Goal: Task Accomplishment & Management: Complete application form

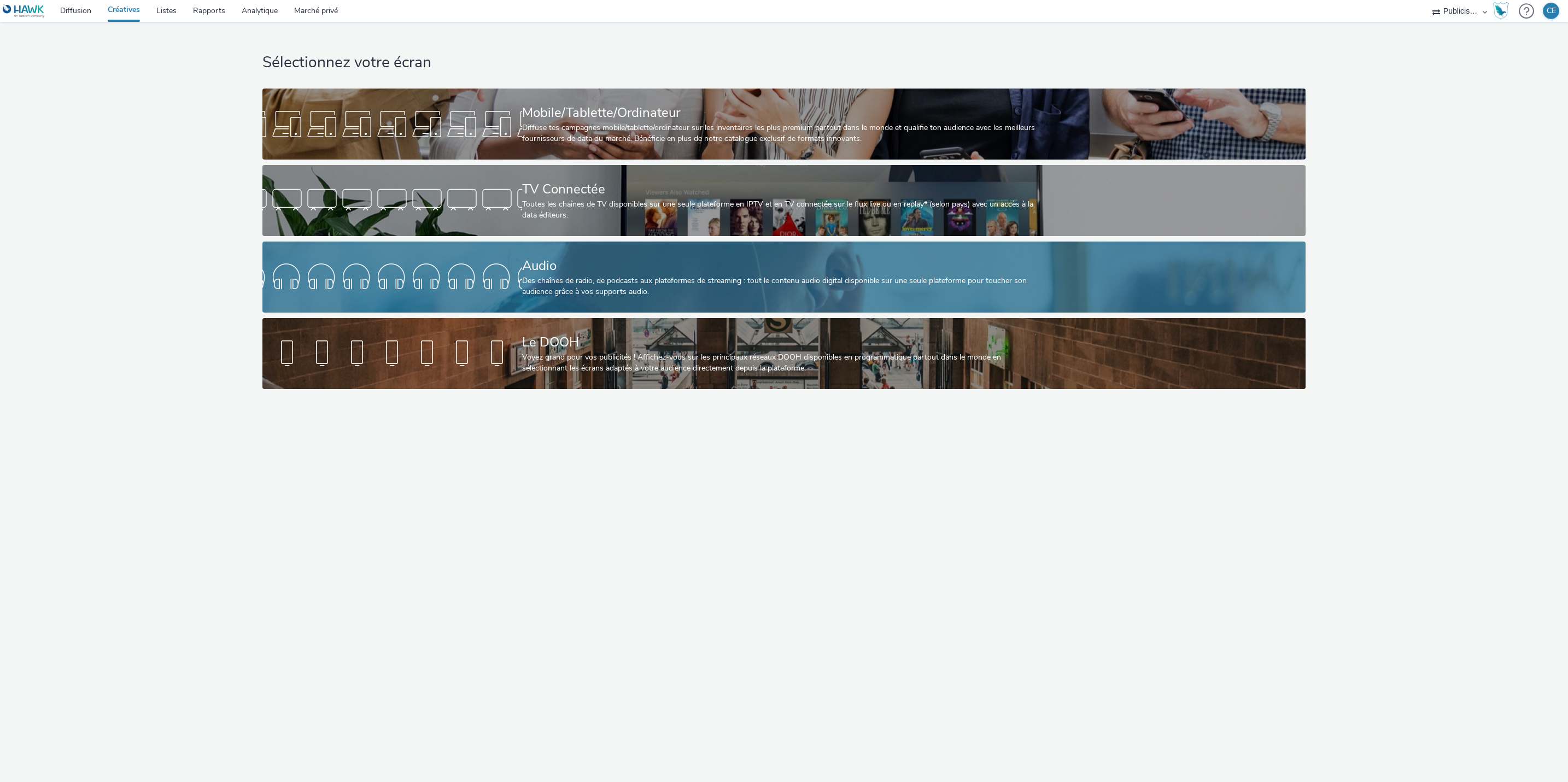
click at [464, 260] on div at bounding box center [392, 277] width 260 height 35
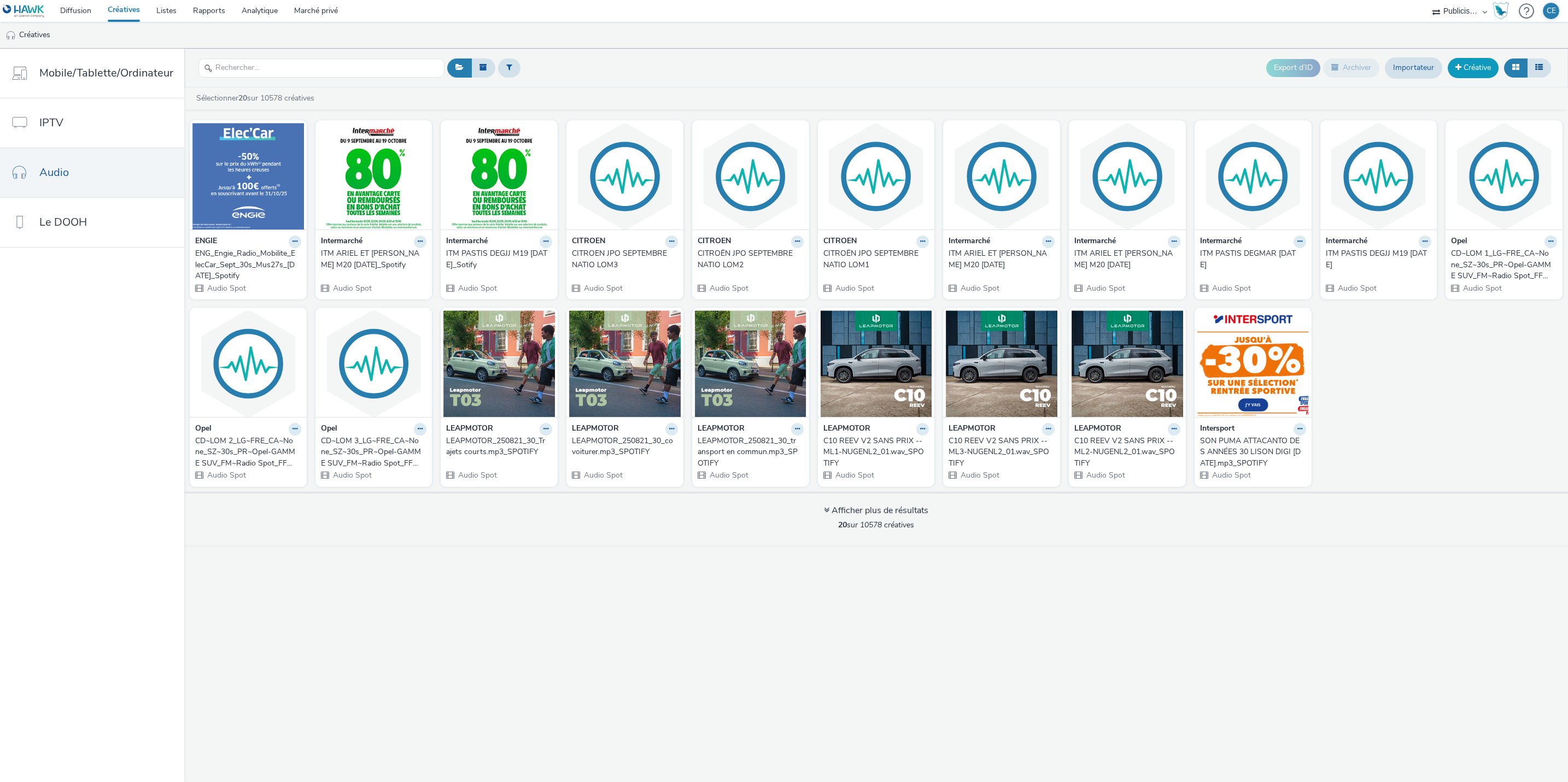
click at [1461, 72] on link "Créative" at bounding box center [1473, 68] width 51 height 19
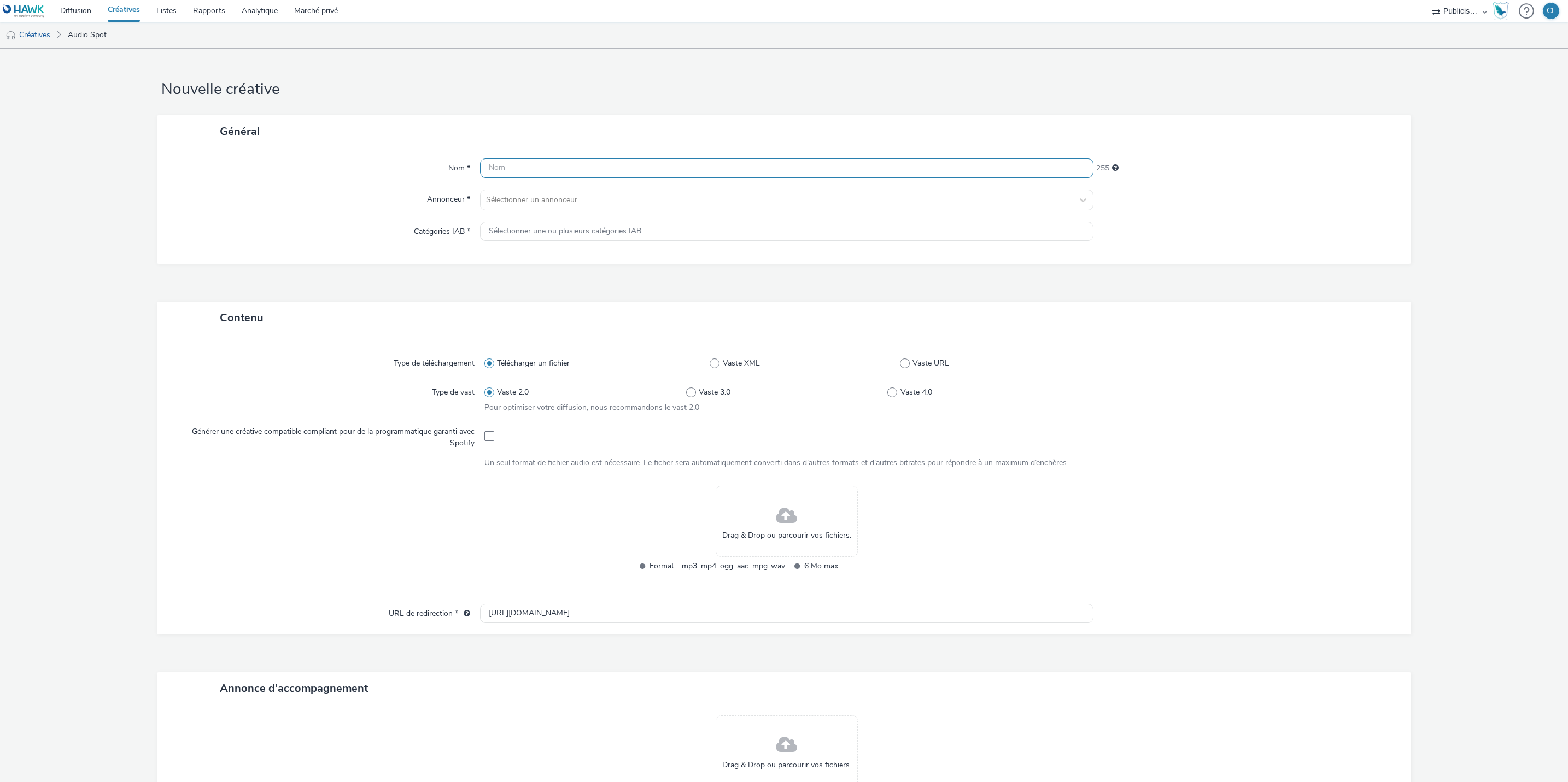
click at [745, 171] on input "text" at bounding box center [787, 167] width 614 height 19
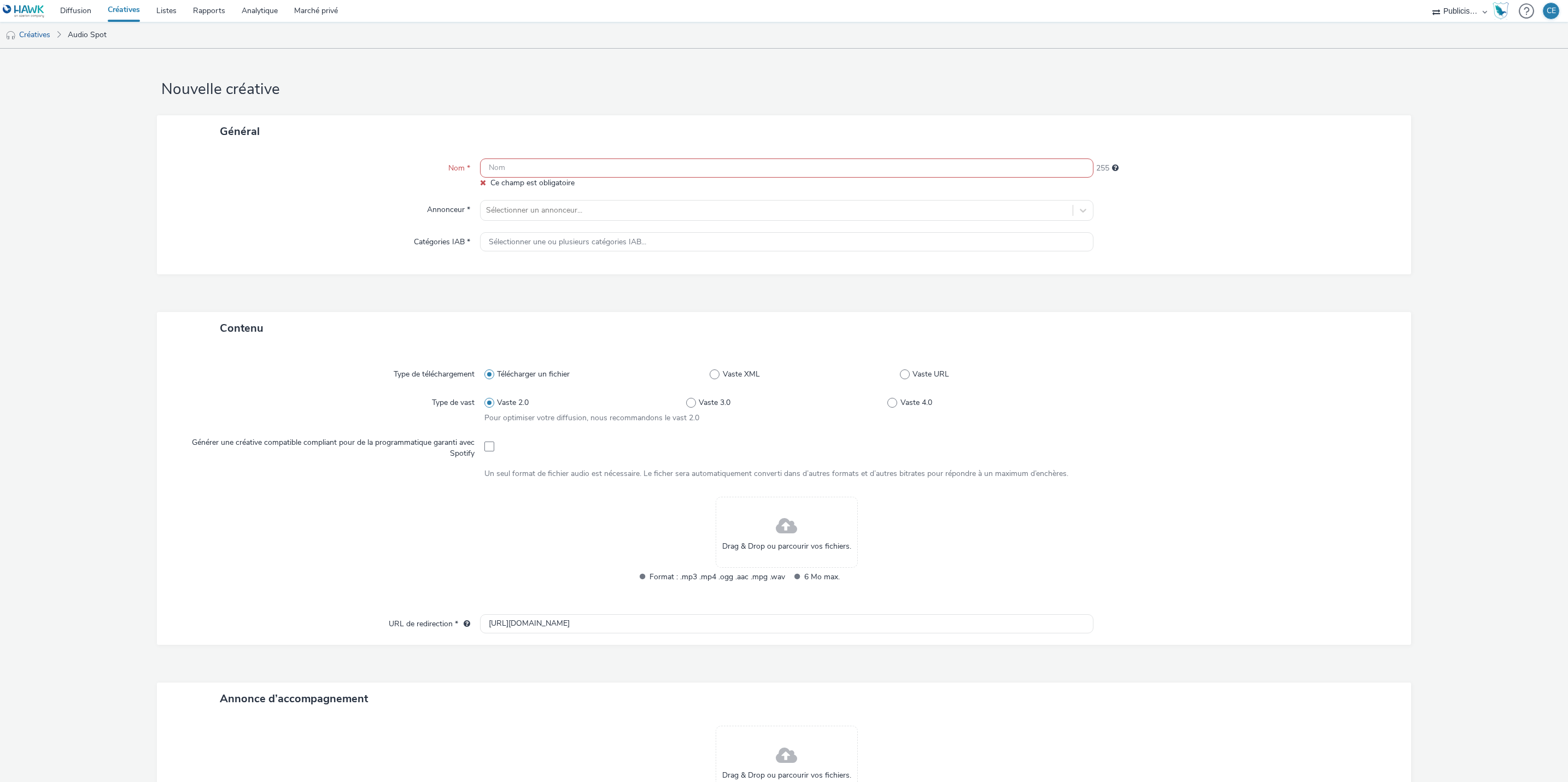
click at [536, 172] on input "text" at bounding box center [787, 167] width 614 height 19
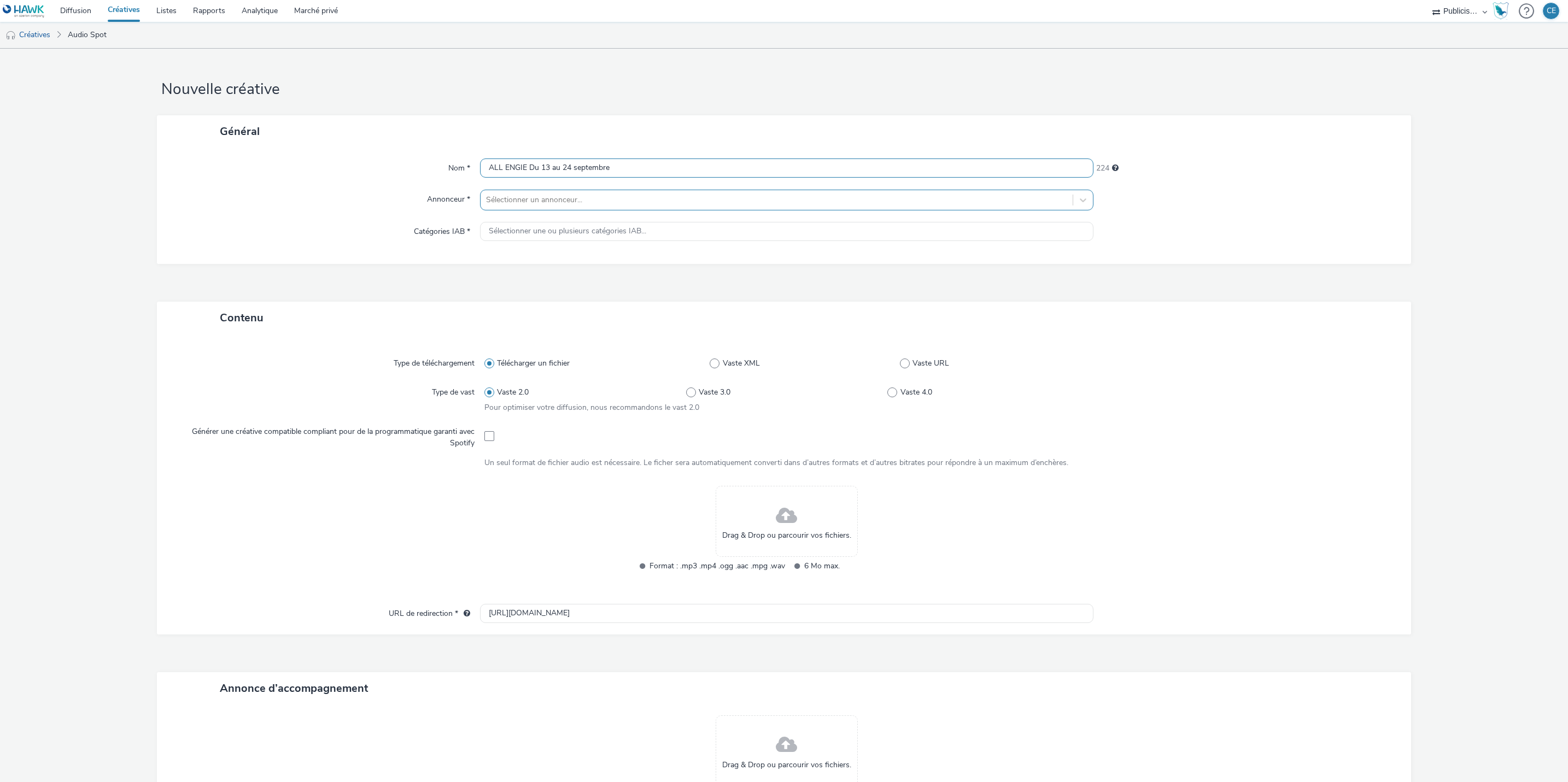
type input "ALL ENGIE Du 13 au 24 septembre"
click at [544, 202] on div at bounding box center [776, 200] width 581 height 13
type input "engie"
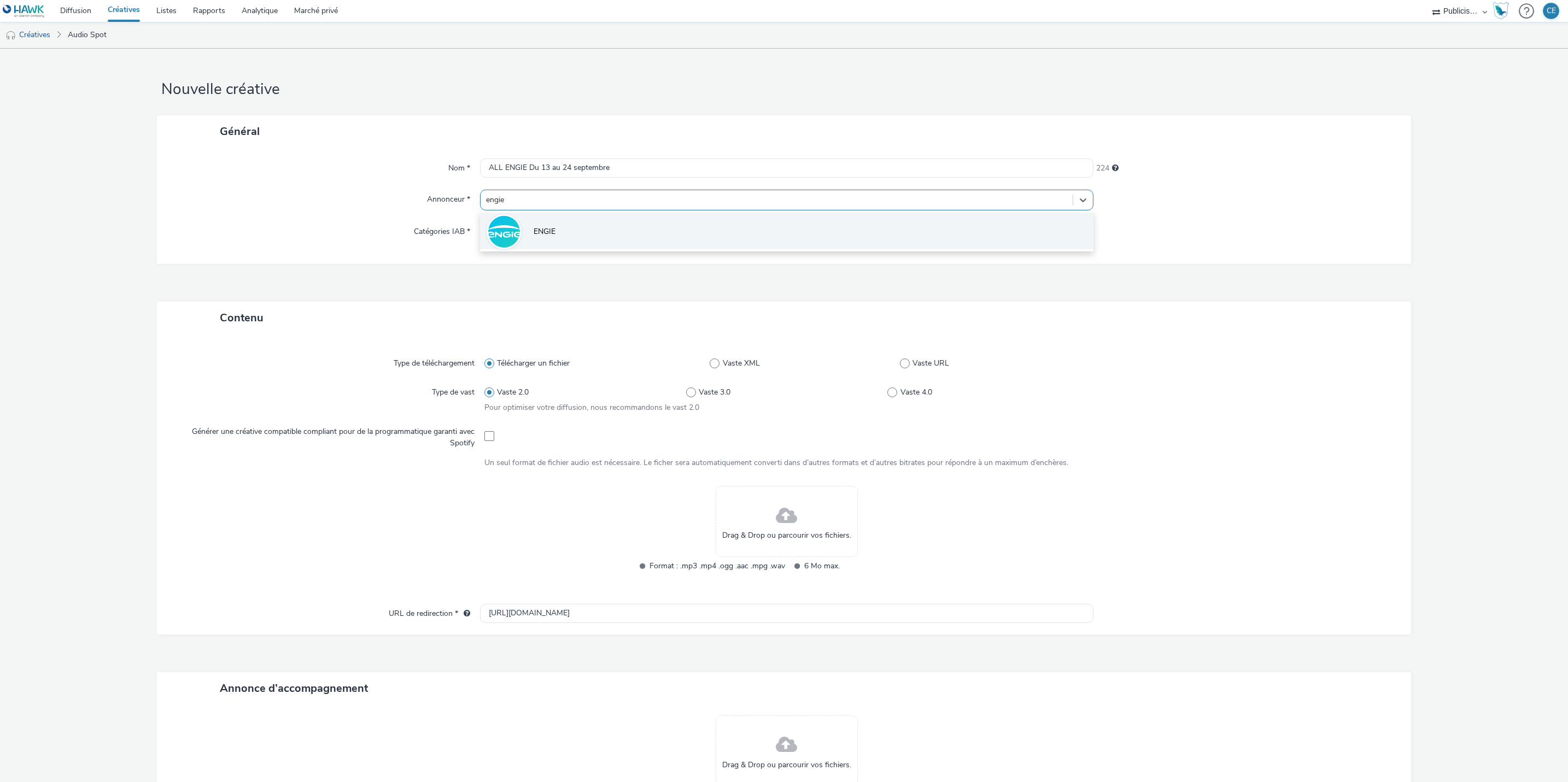
click at [546, 223] on li "ENGIE" at bounding box center [787, 231] width 614 height 37
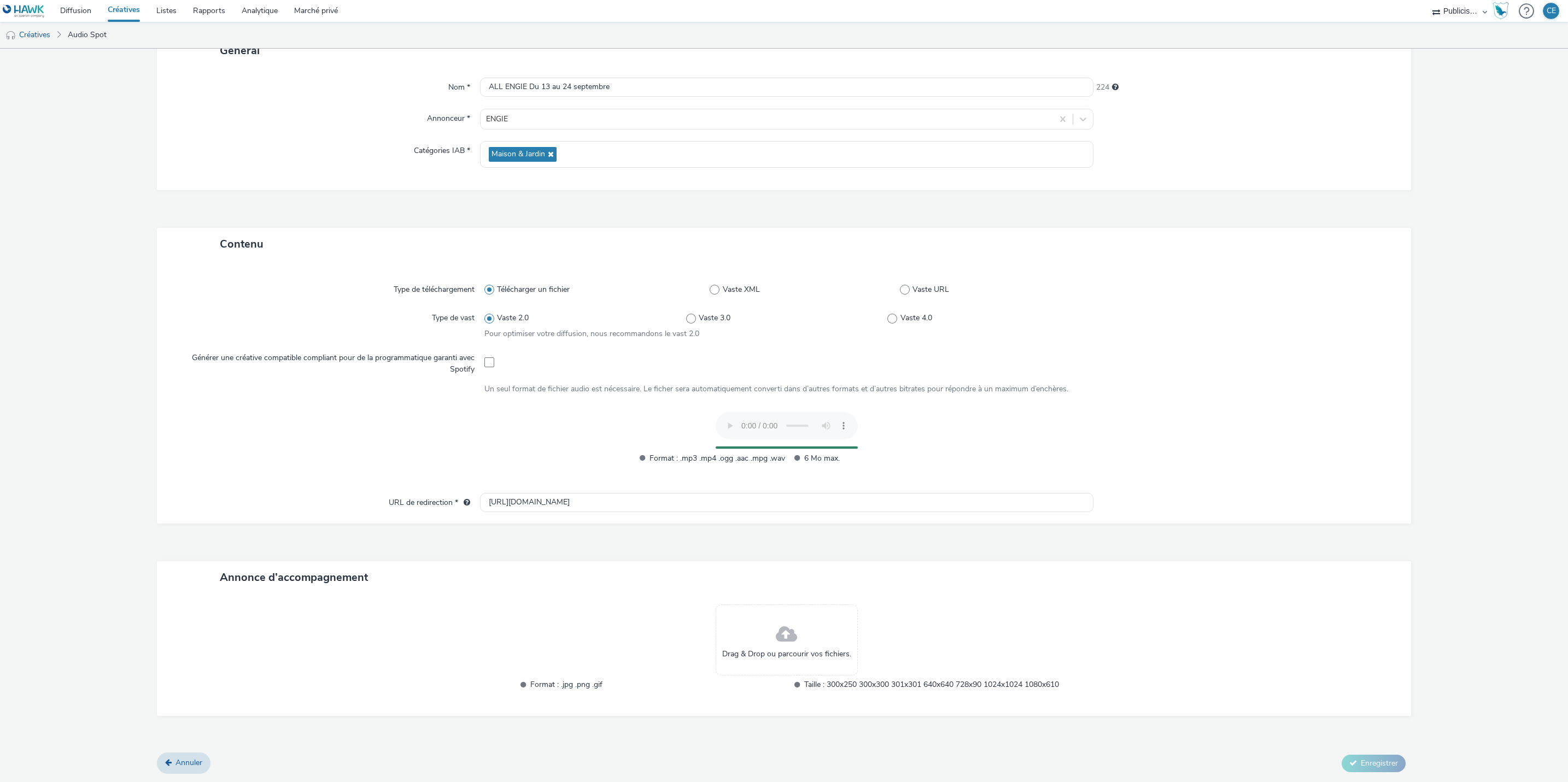
scroll to position [62, 0]
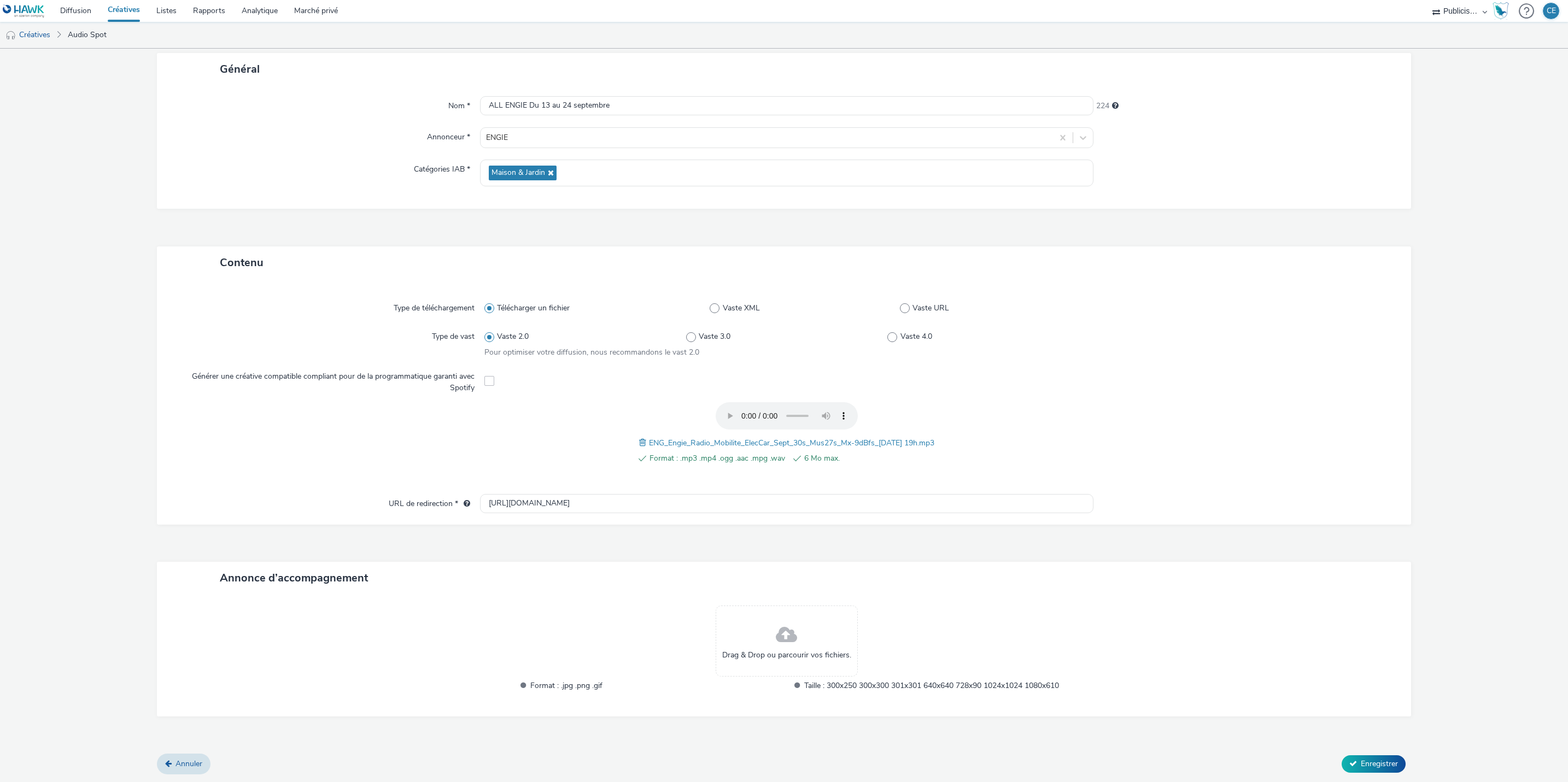
drag, startPoint x: 1439, startPoint y: 328, endPoint x: 1362, endPoint y: 337, distance: 77.5
click at [1439, 328] on form "Nouvelle créative Général Nom * ALL ENGIE Du [DATE] au [DATE] Annonceur * ENGIE…" at bounding box center [784, 385] width 1568 height 797
click at [669, 500] on input "[URL][DOMAIN_NAME]" at bounding box center [787, 503] width 614 height 19
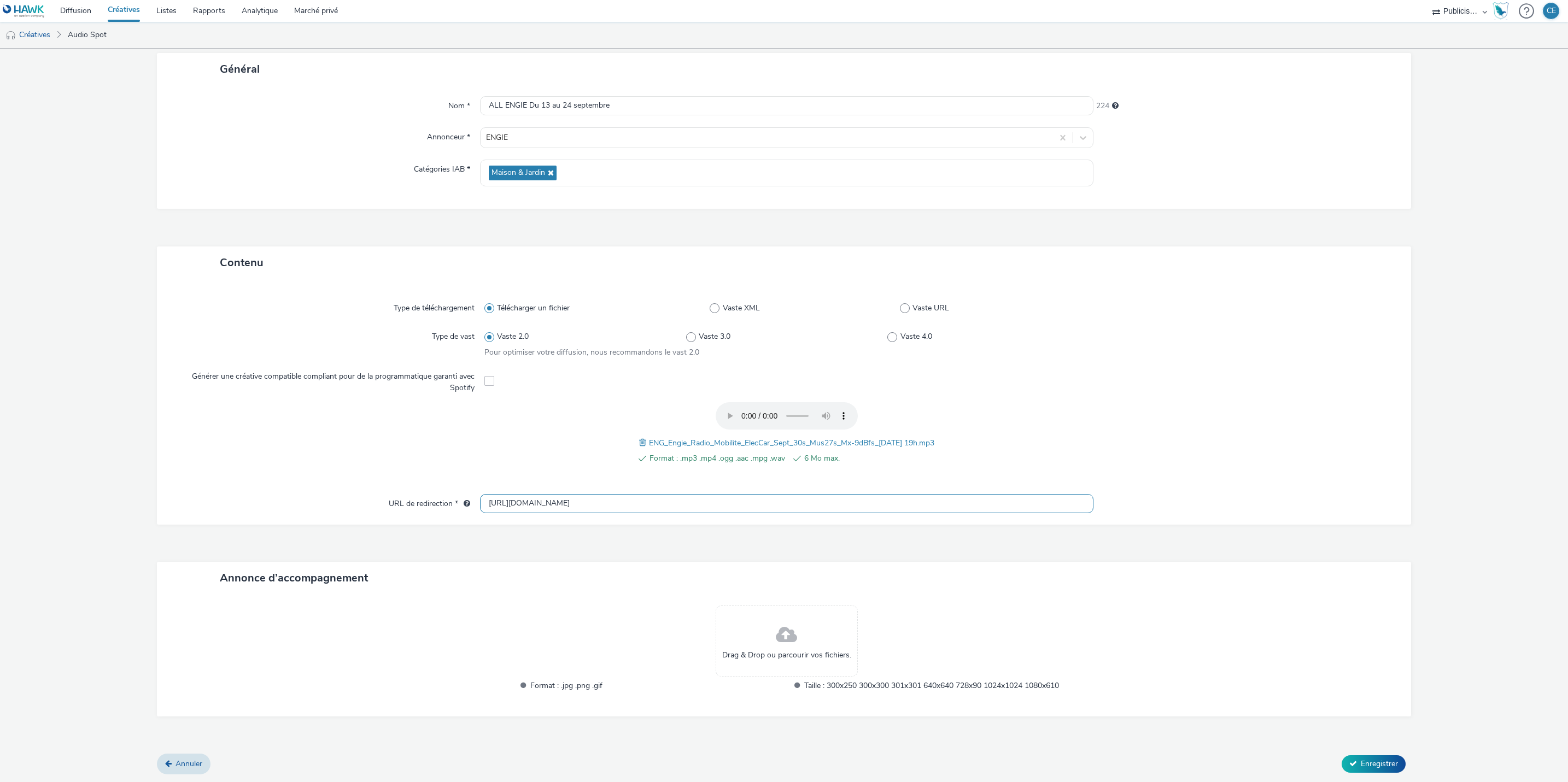
paste input "s://[DOMAIN_NAME][URL]"
type input "[URL][DOMAIN_NAME]"
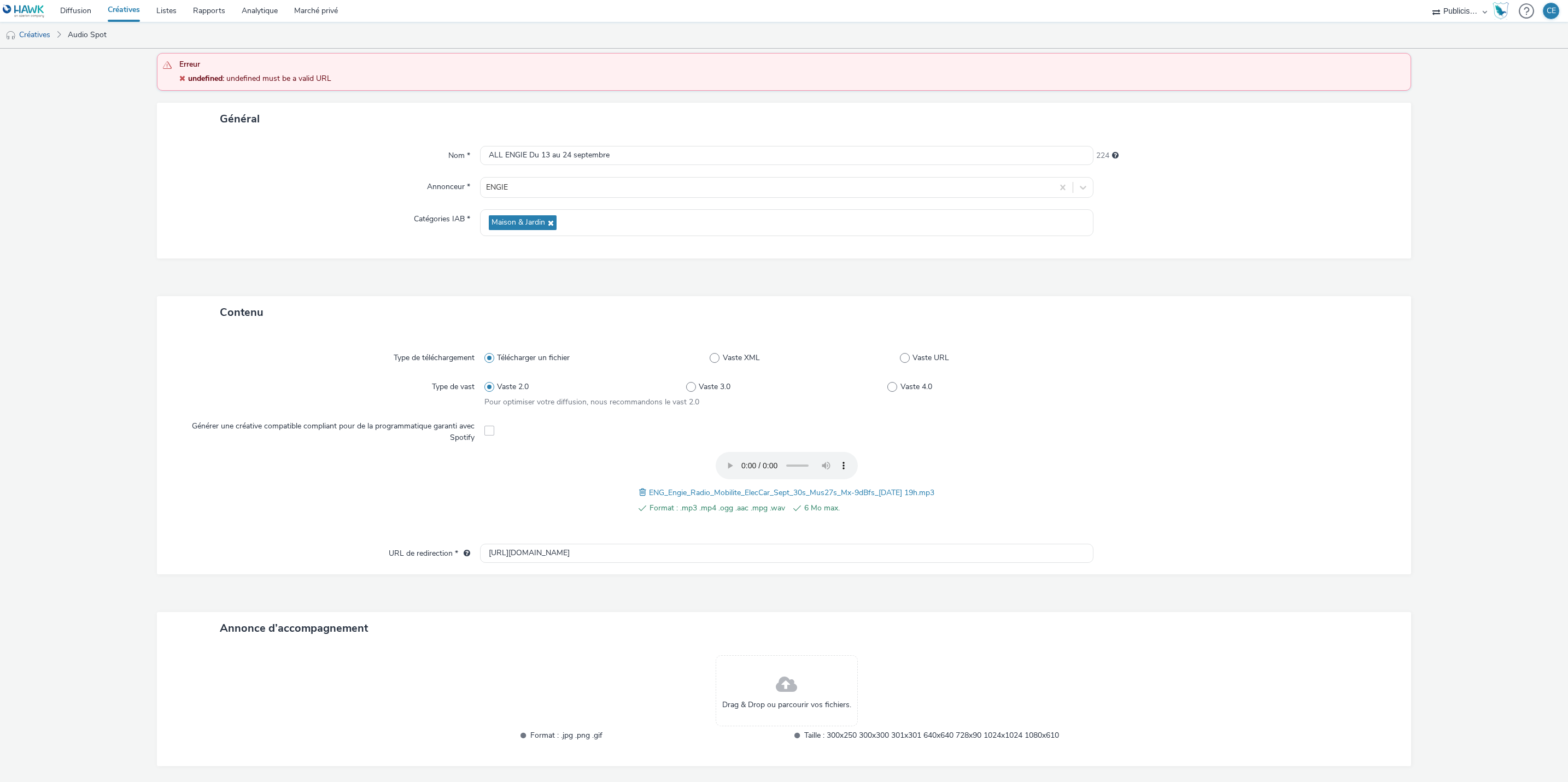
scroll to position [0, 0]
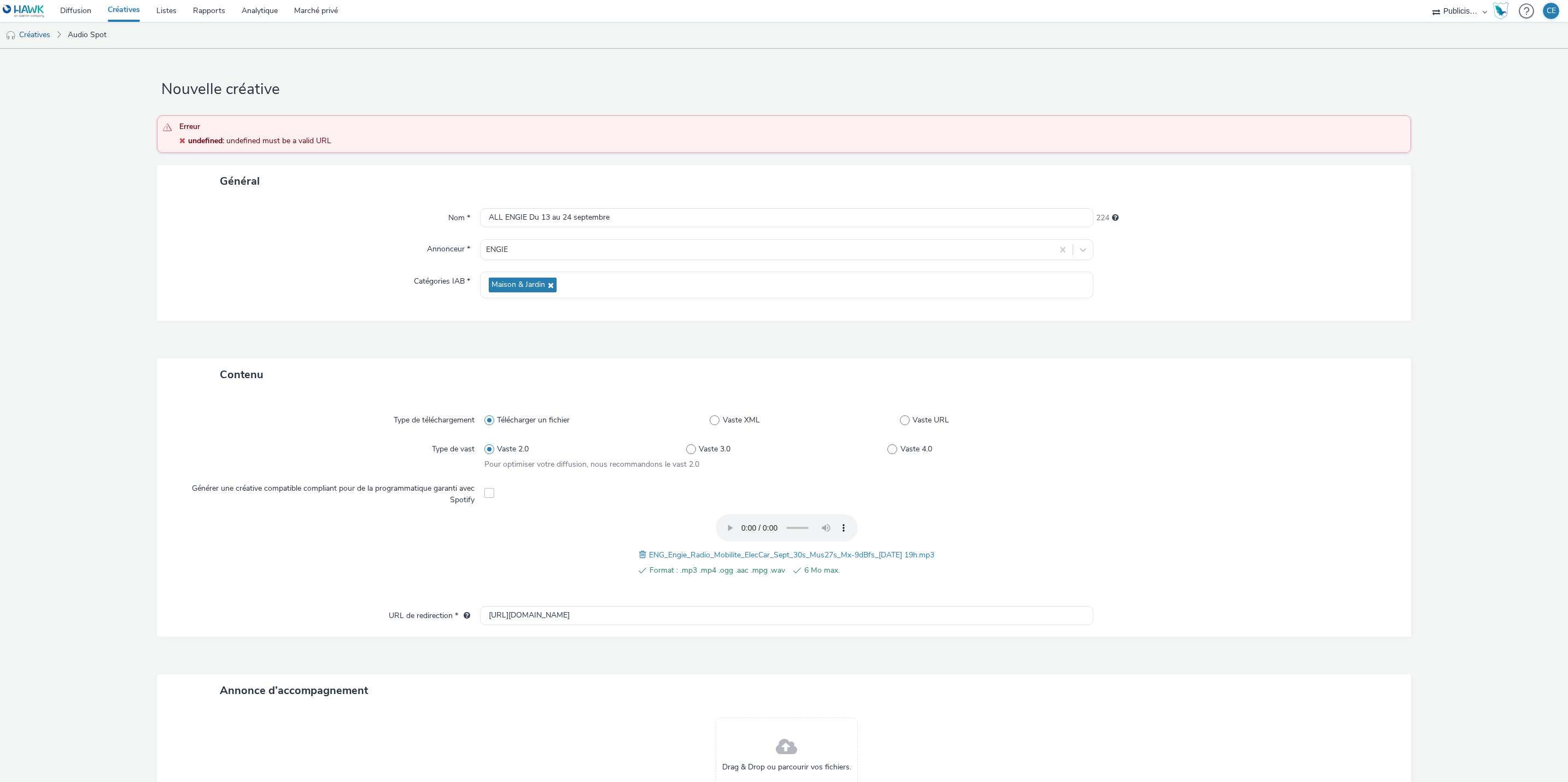
click at [1410, 423] on form "Nouvelle créative Erreur undefined : undefined must be a valid URL Général Nom …" at bounding box center [784, 472] width 1568 height 846
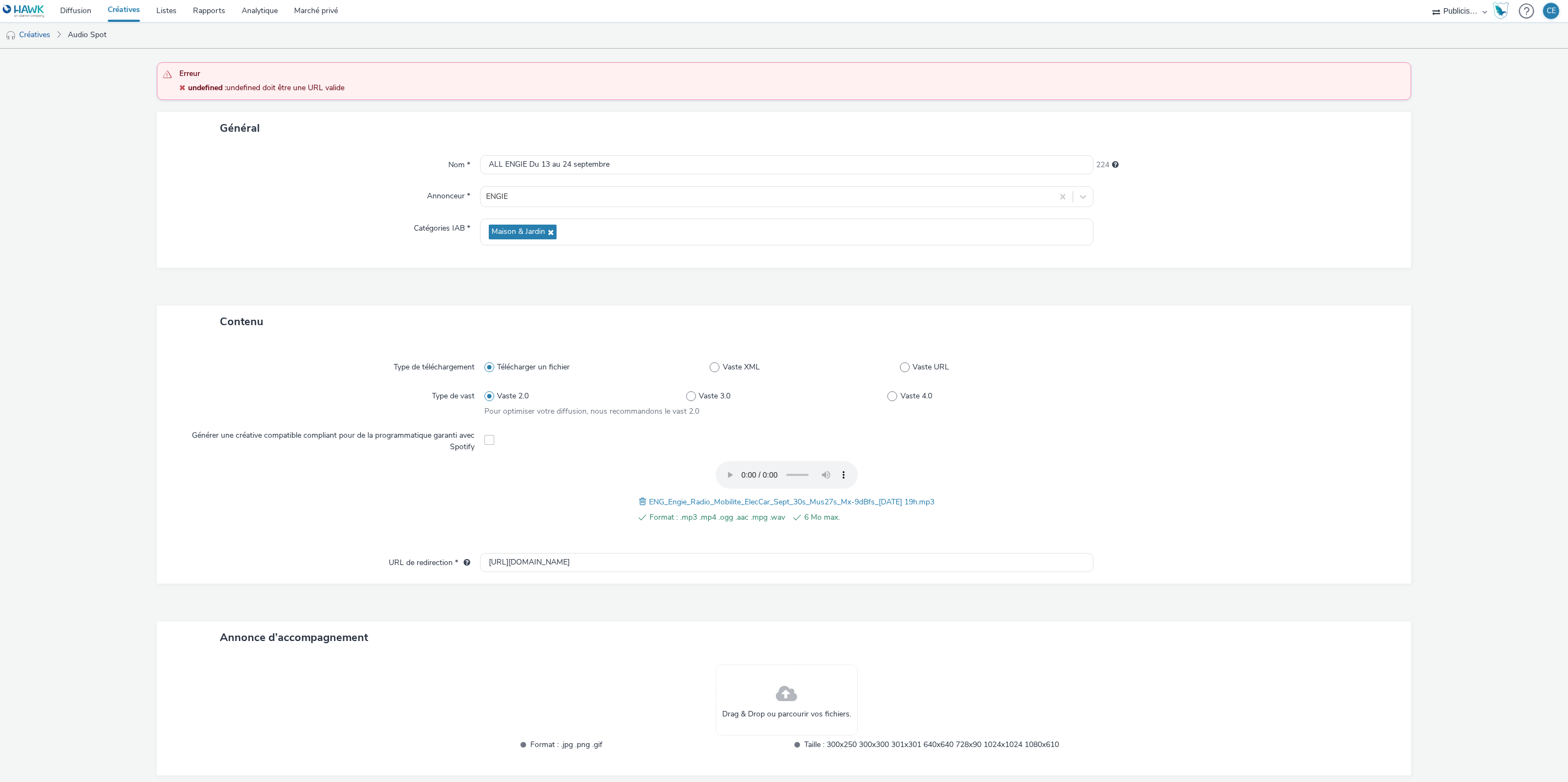
scroll to position [82, 0]
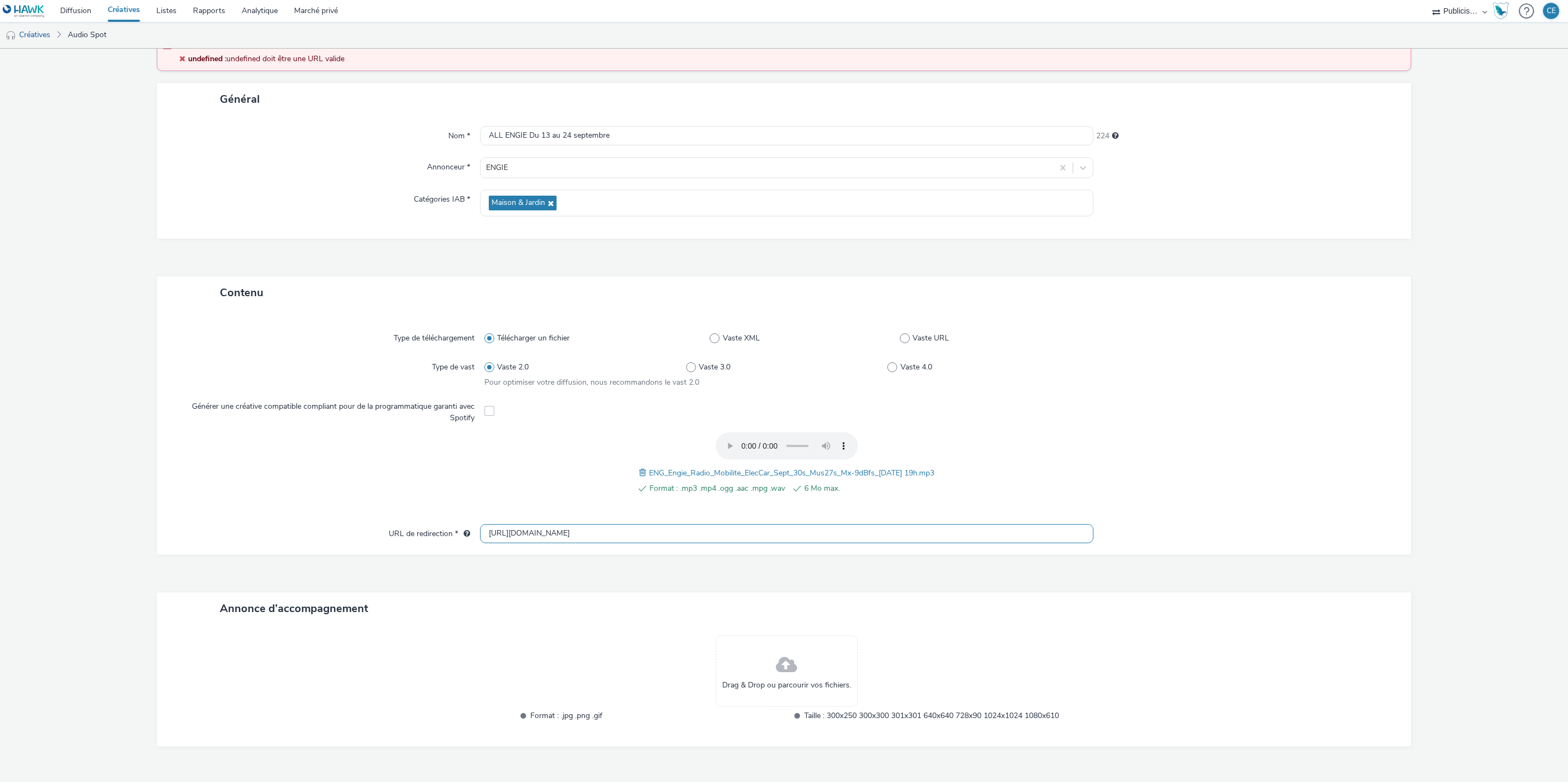
click at [481, 529] on input "[URL][DOMAIN_NAME]" at bounding box center [787, 533] width 614 height 19
drag, startPoint x: 510, startPoint y: 567, endPoint x: 541, endPoint y: 568, distance: 31.0
click at [534, 568] on div "Contenu Type de téléchargement Télécharger un fichier Vaste XML Vaste URL Type …" at bounding box center [784, 530] width 1254 height 508
click at [1297, 515] on div "Type de téléchargement Télécharger un fichier Vaste XML Vaste URL Type de vast …" at bounding box center [784, 422] width 1233 height 204
click at [1228, 428] on div "Type de téléchargement Télécharger un fichier Vaste XML Vaste URL Type de vast …" at bounding box center [784, 422] width 1233 height 204
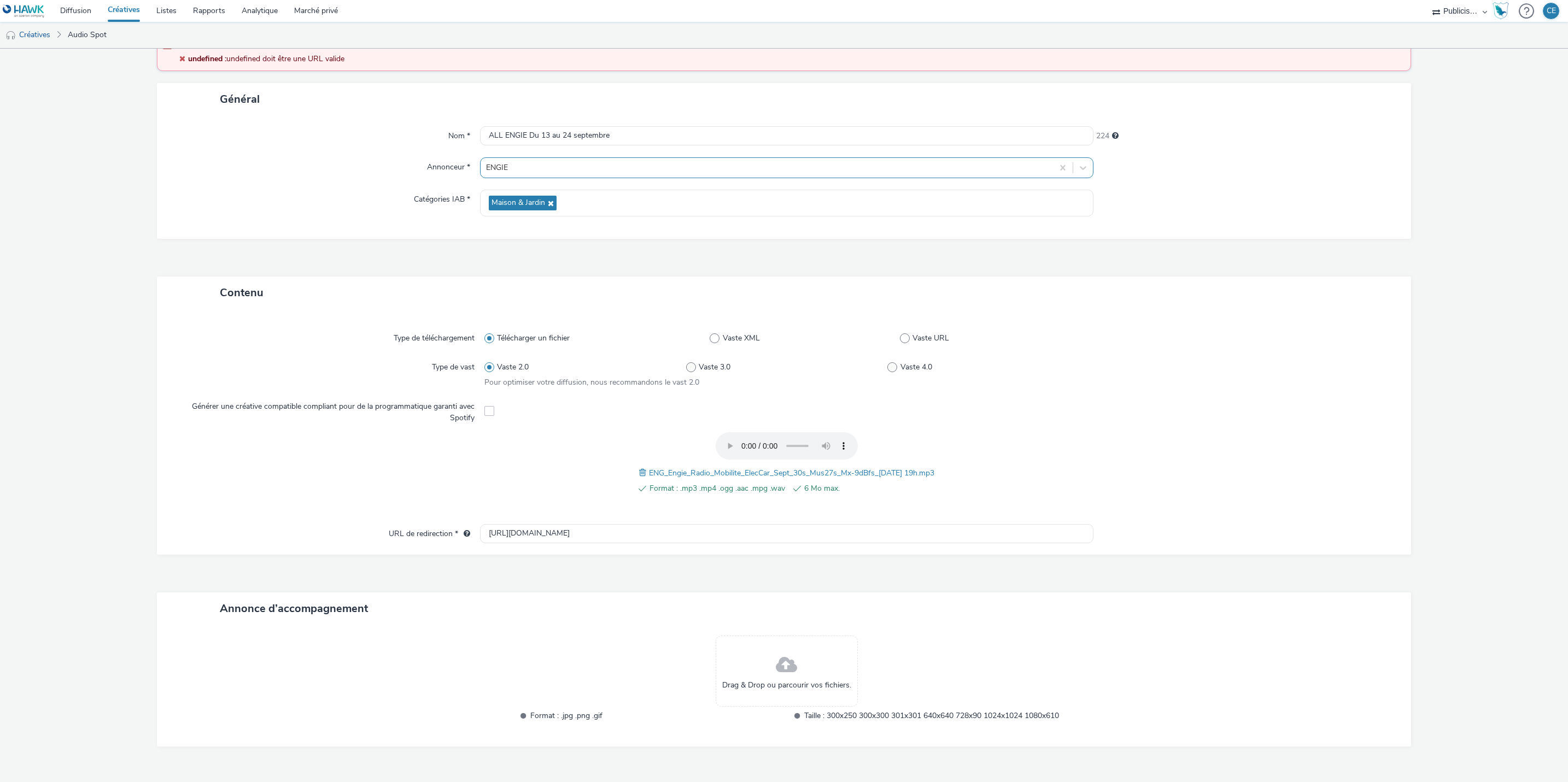
click at [774, 173] on div at bounding box center [766, 168] width 561 height 13
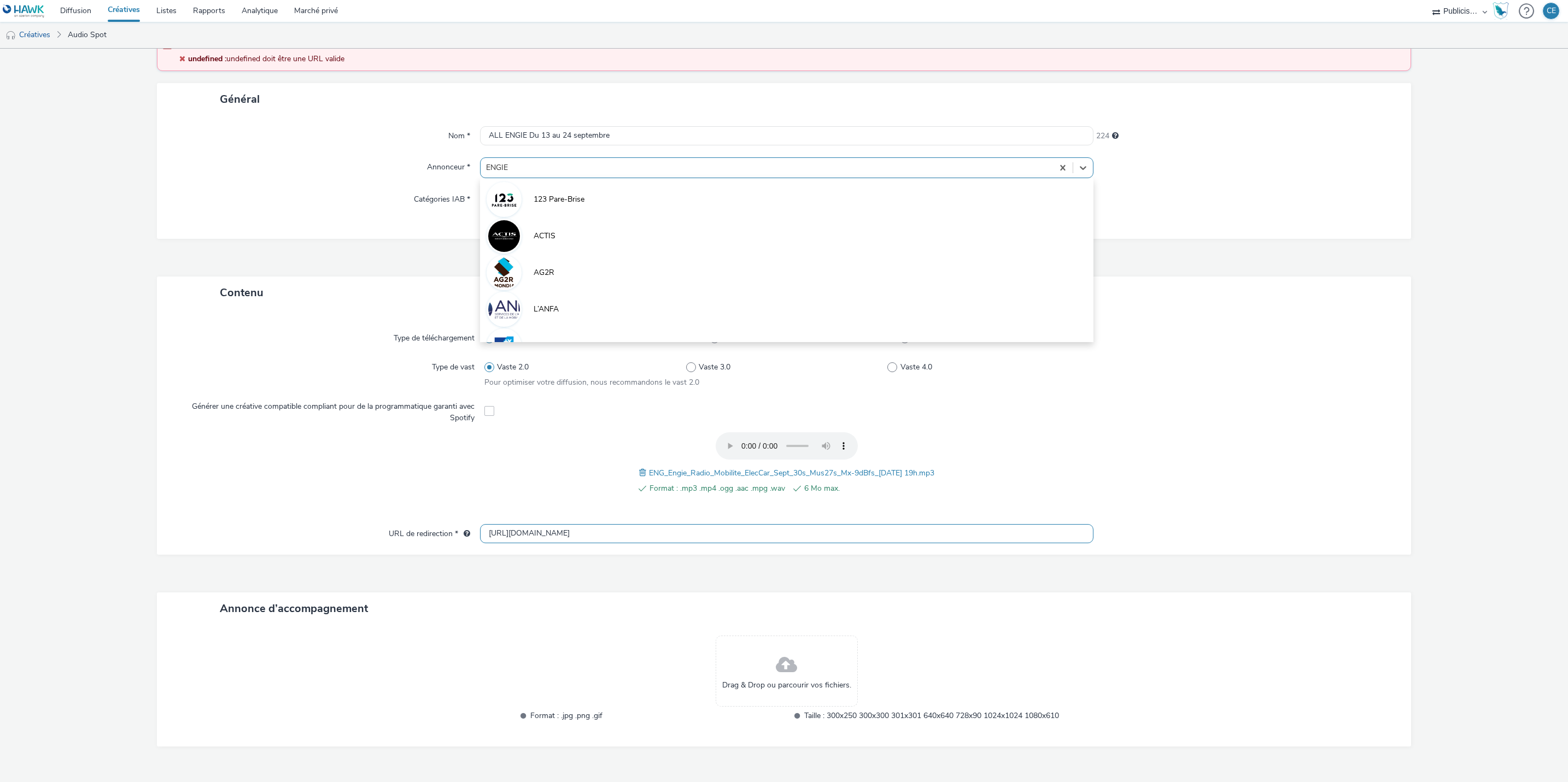
click at [1001, 529] on input "[URL][DOMAIN_NAME]" at bounding box center [787, 533] width 614 height 19
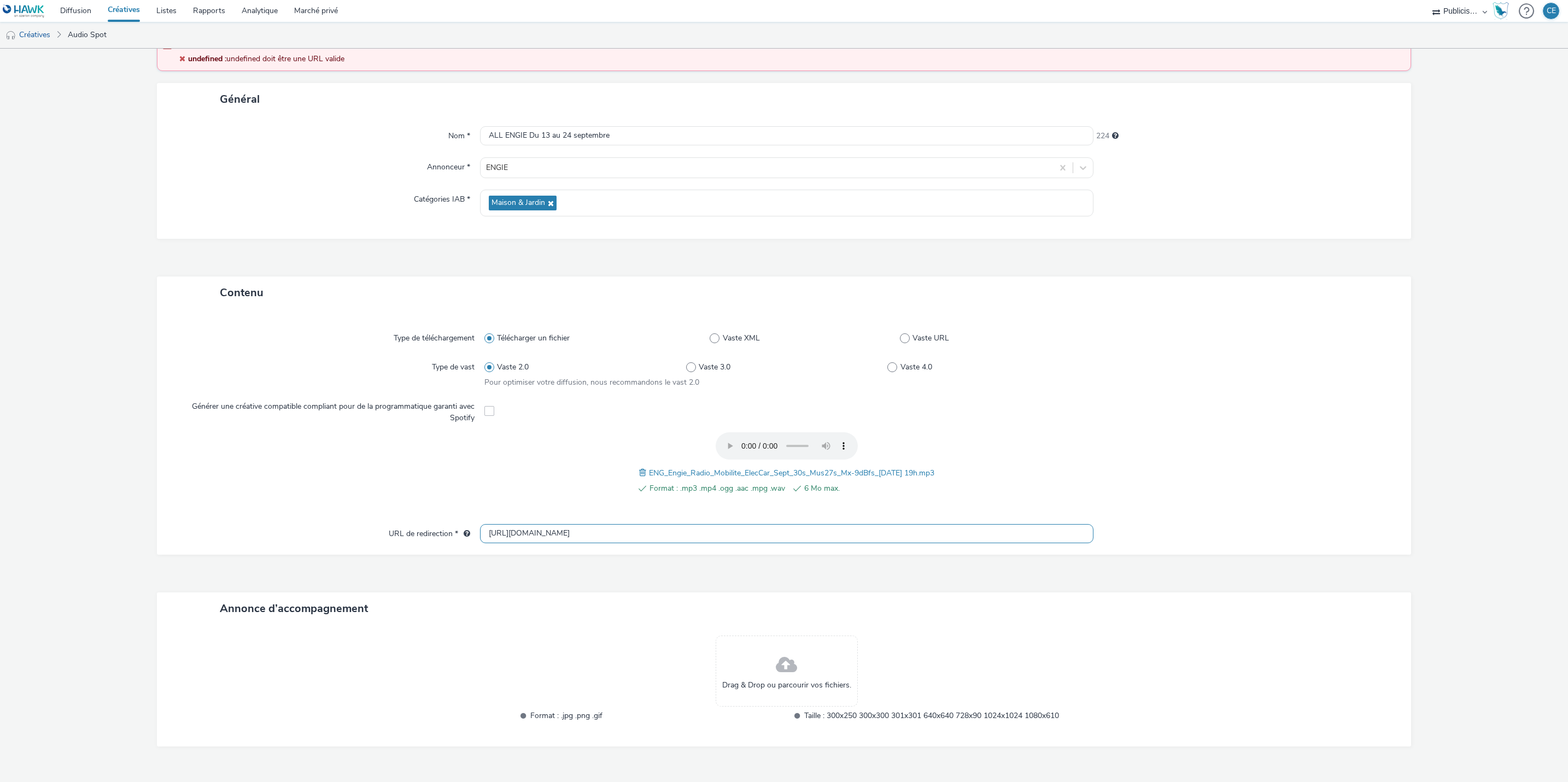
click at [1001, 529] on input "[URL][DOMAIN_NAME]" at bounding box center [787, 533] width 614 height 19
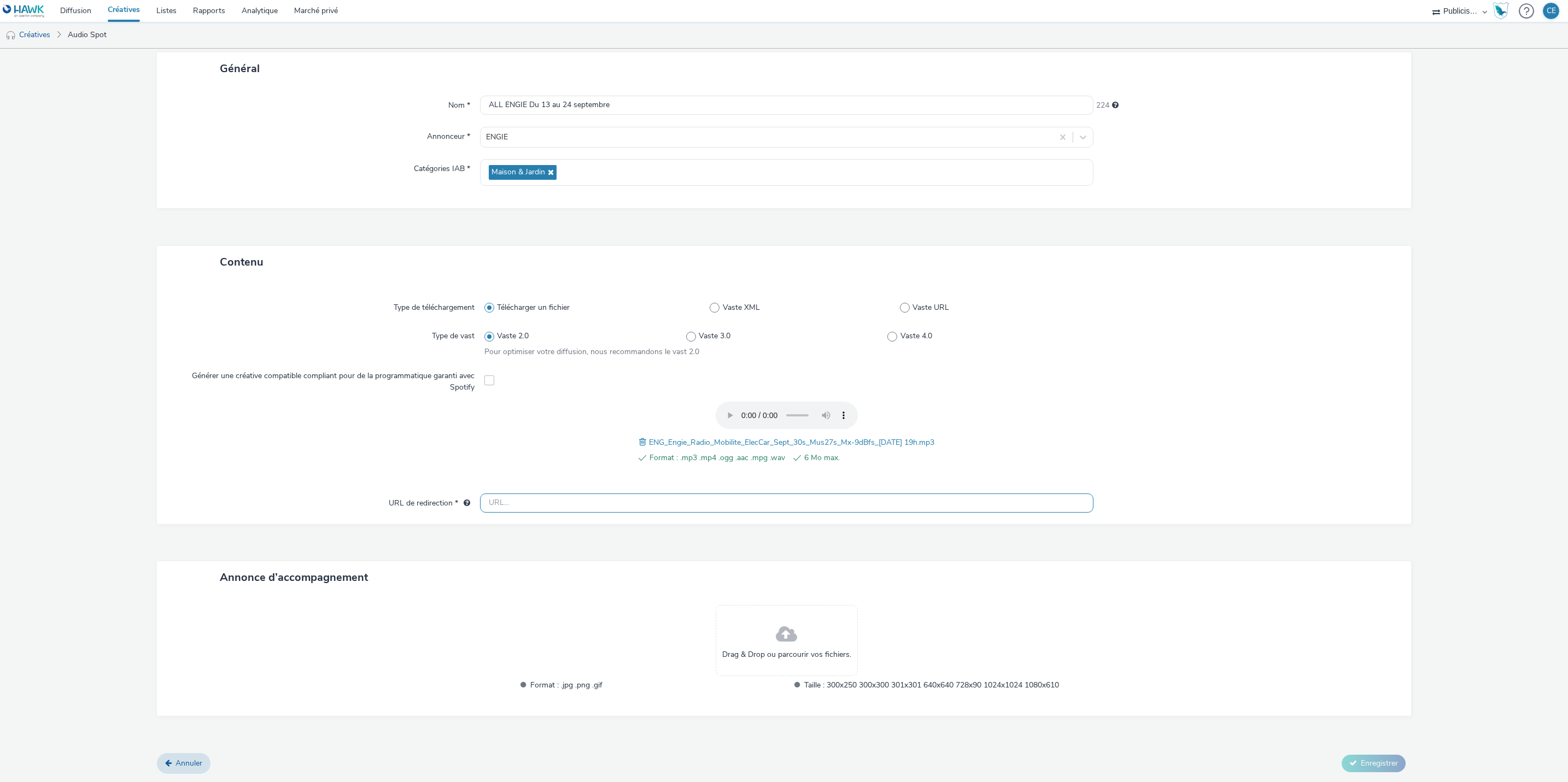
scroll to position [31, 0]
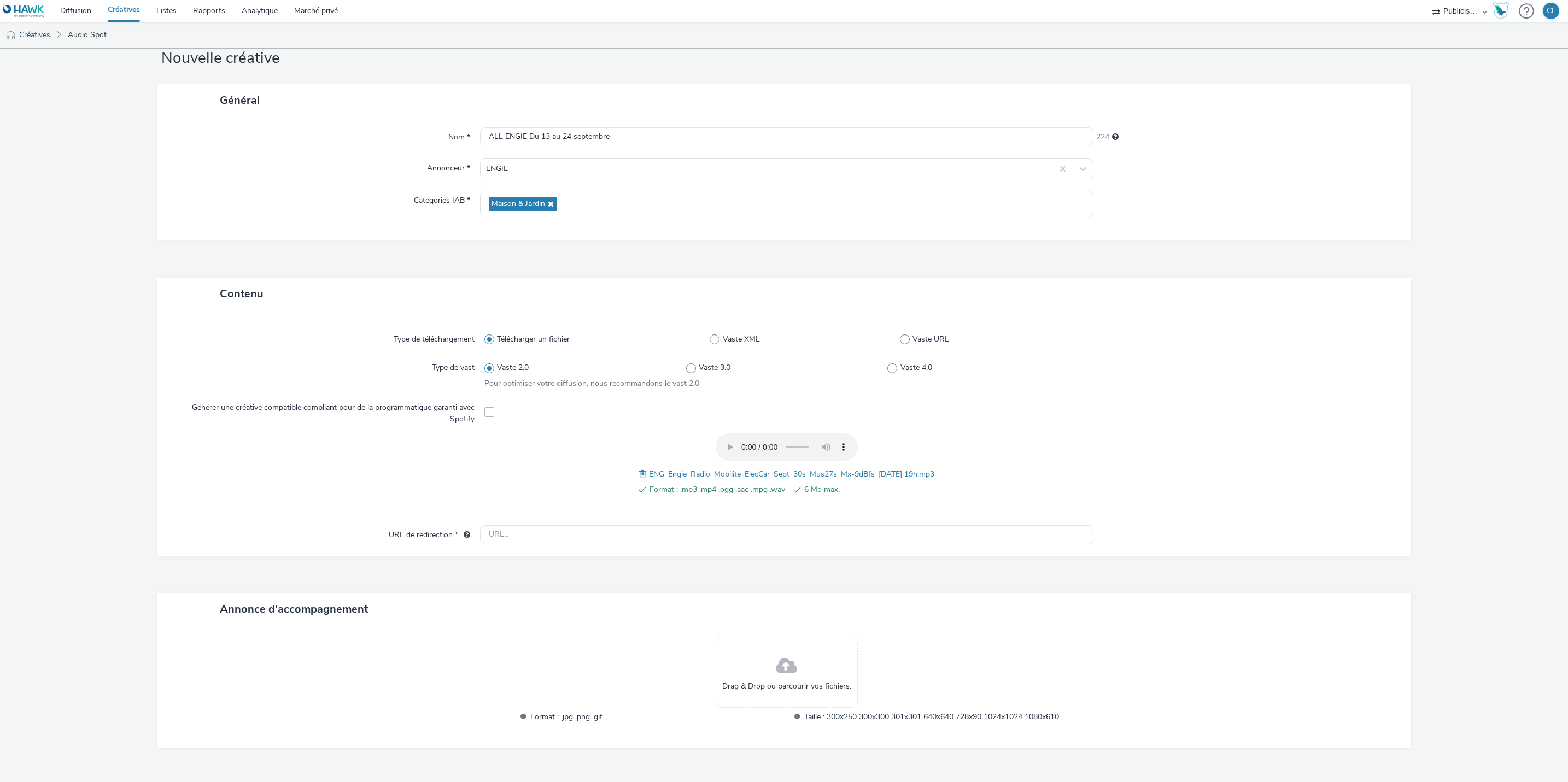
drag, startPoint x: 1438, startPoint y: 298, endPoint x: 1398, endPoint y: 307, distance: 41.0
click at [1438, 298] on form "Nouvelle créative Général Nom * ALL ENGIE Du [DATE] au [DATE] Annonceur * ENGIE…" at bounding box center [784, 416] width 1568 height 797
click at [752, 534] on input "text" at bounding box center [787, 534] width 614 height 19
paste input "[URL][DOMAIN_NAME]"
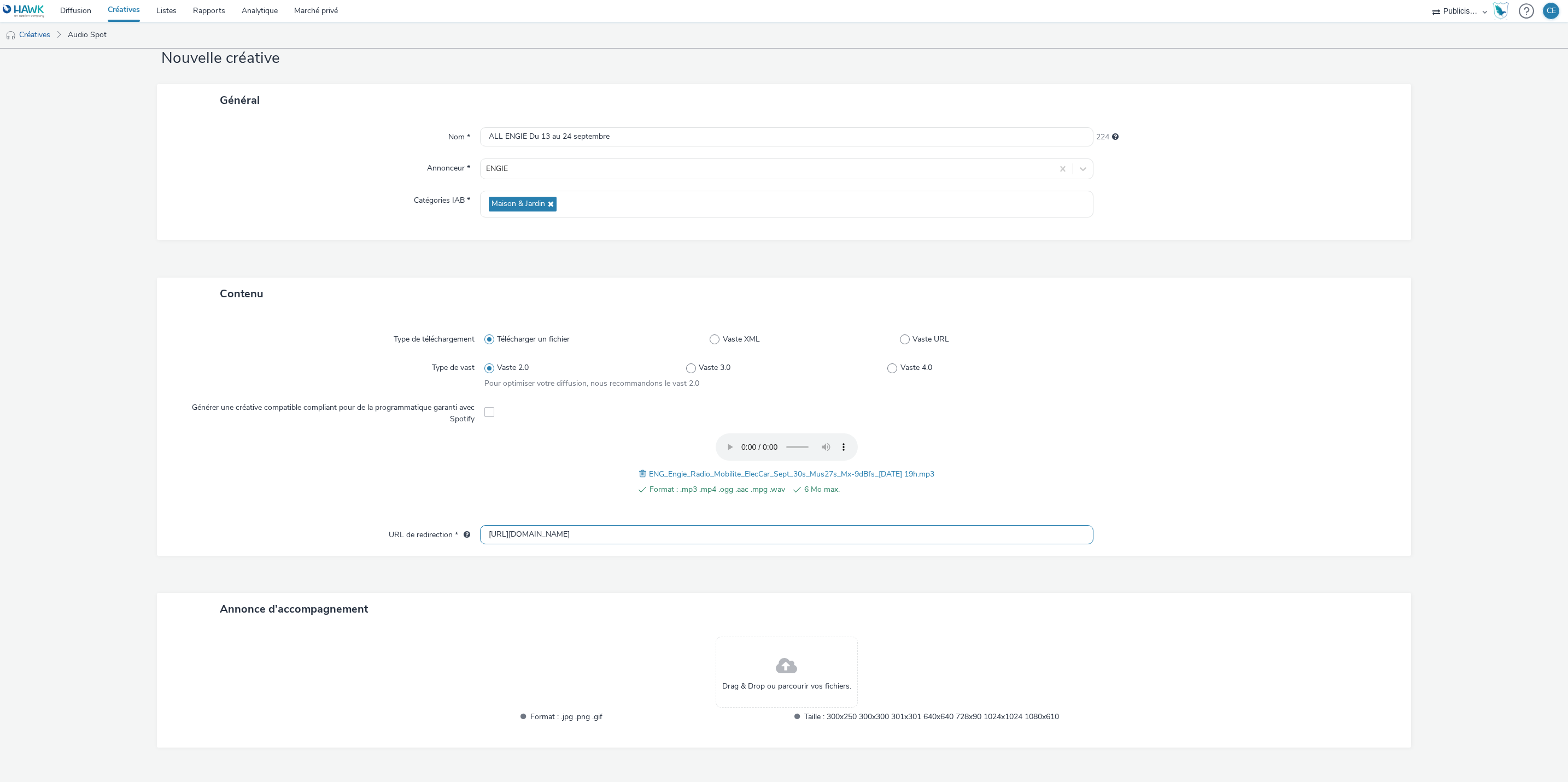
type input "[URL][DOMAIN_NAME]"
click at [1279, 543] on div at bounding box center [1247, 535] width 307 height 19
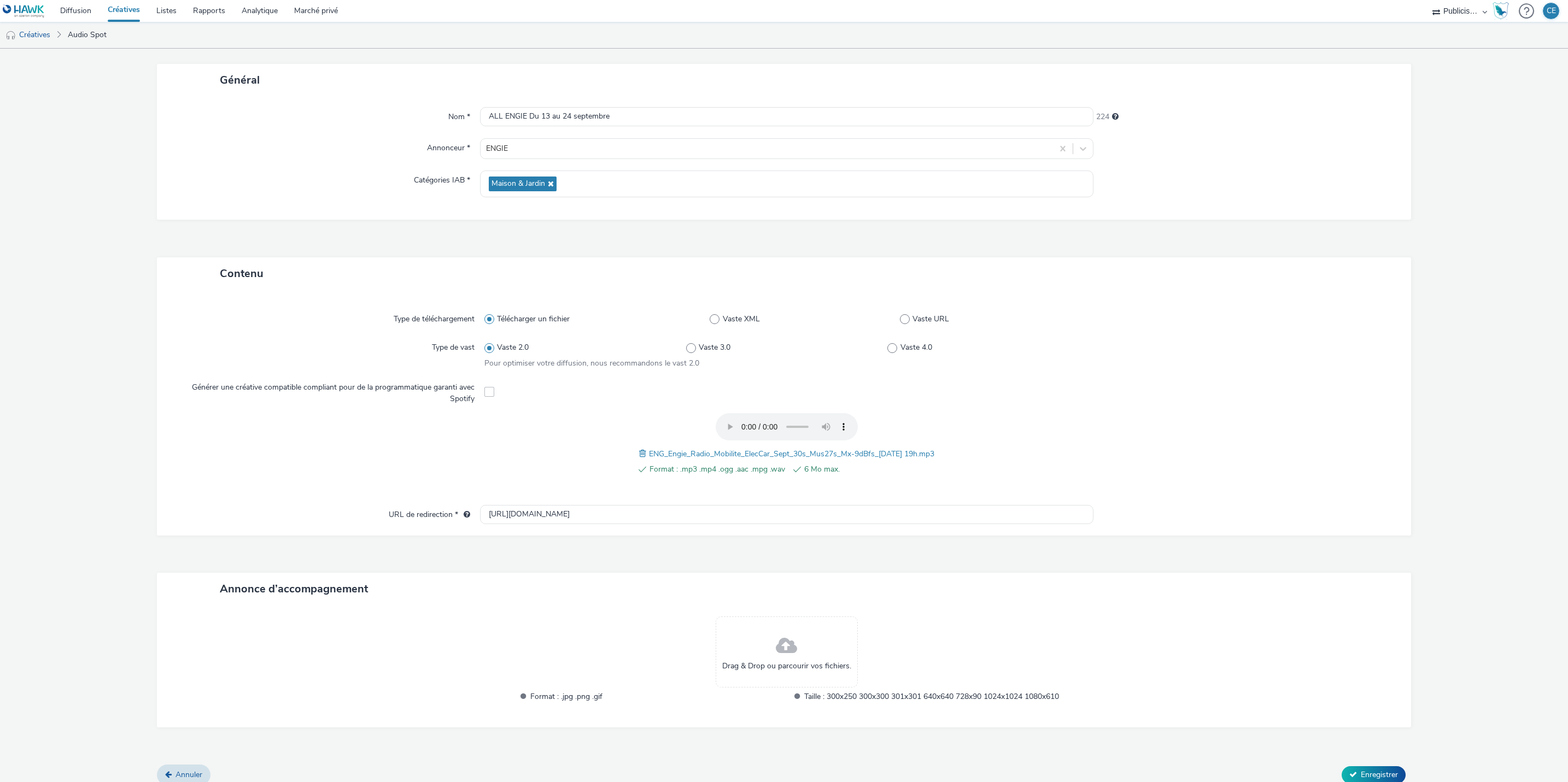
scroll to position [62, 0]
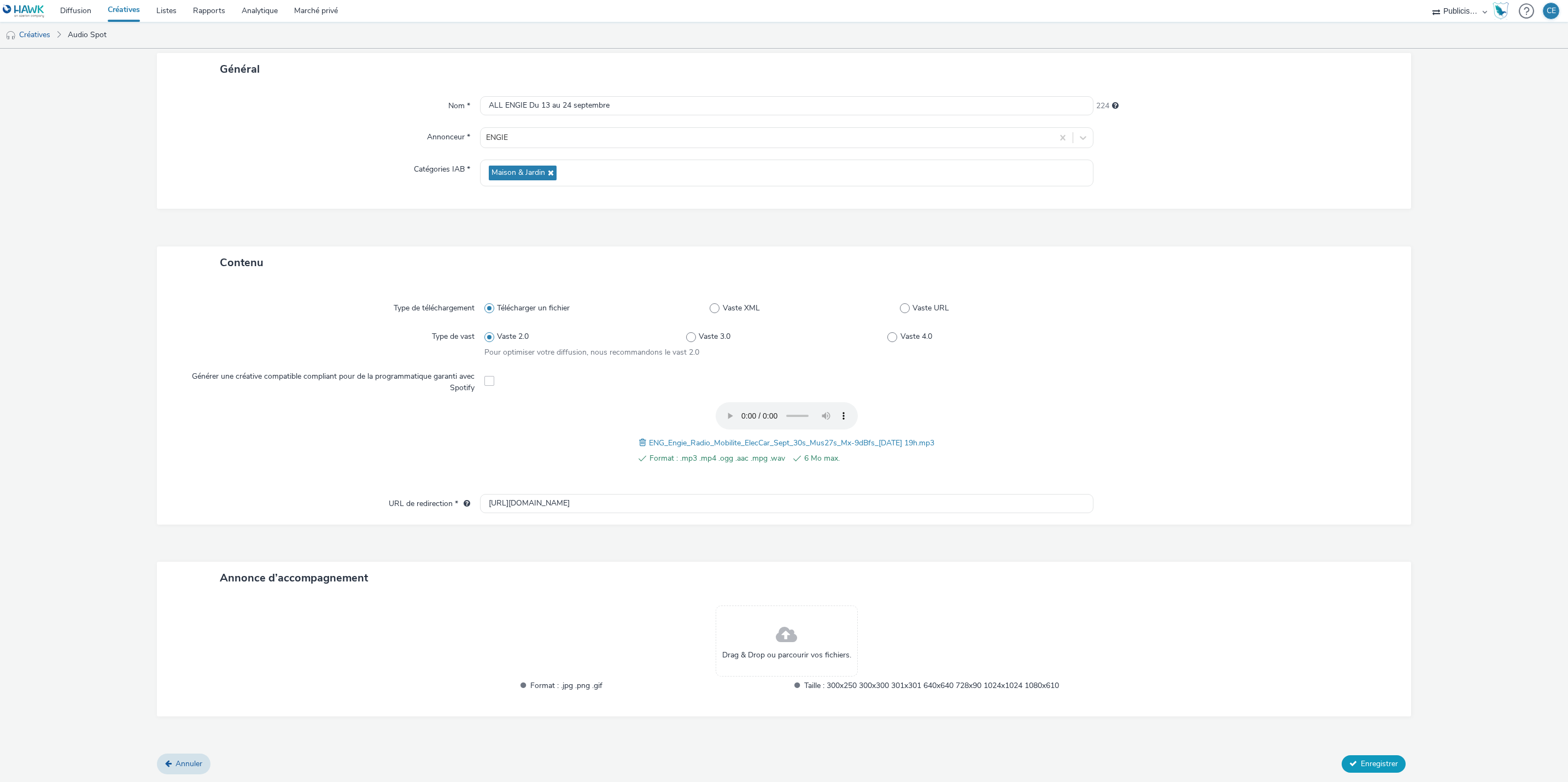
click at [1349, 763] on icon at bounding box center [1353, 763] width 8 height 8
